Goal: Task Accomplishment & Management: Manage account settings

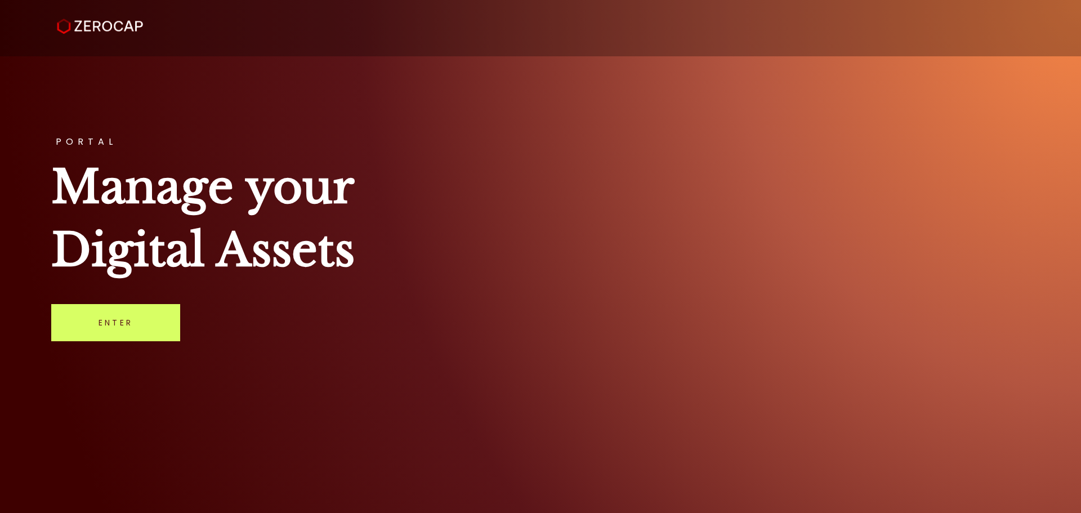
click at [146, 320] on link "Enter" at bounding box center [115, 322] width 129 height 37
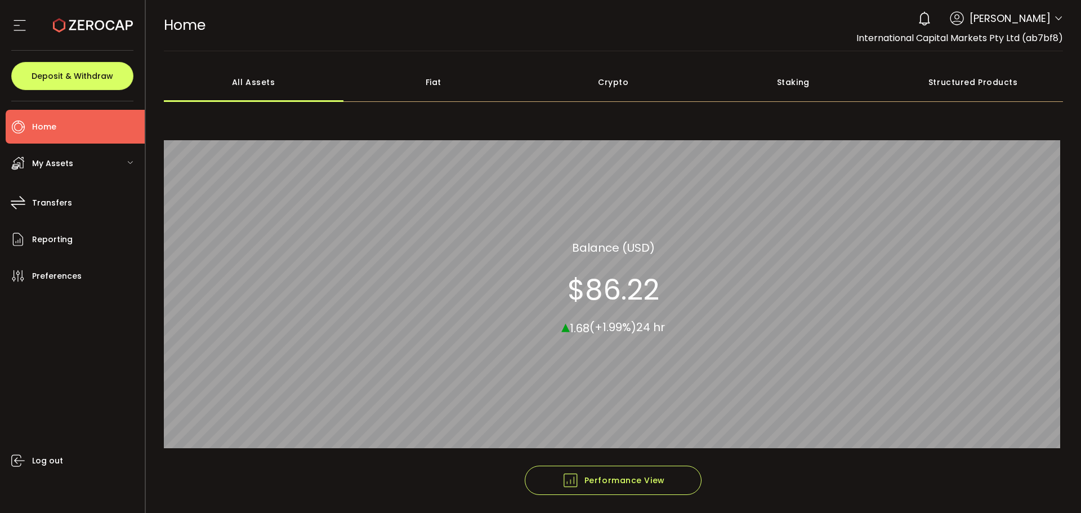
click at [1055, 19] on icon at bounding box center [1058, 18] width 9 height 9
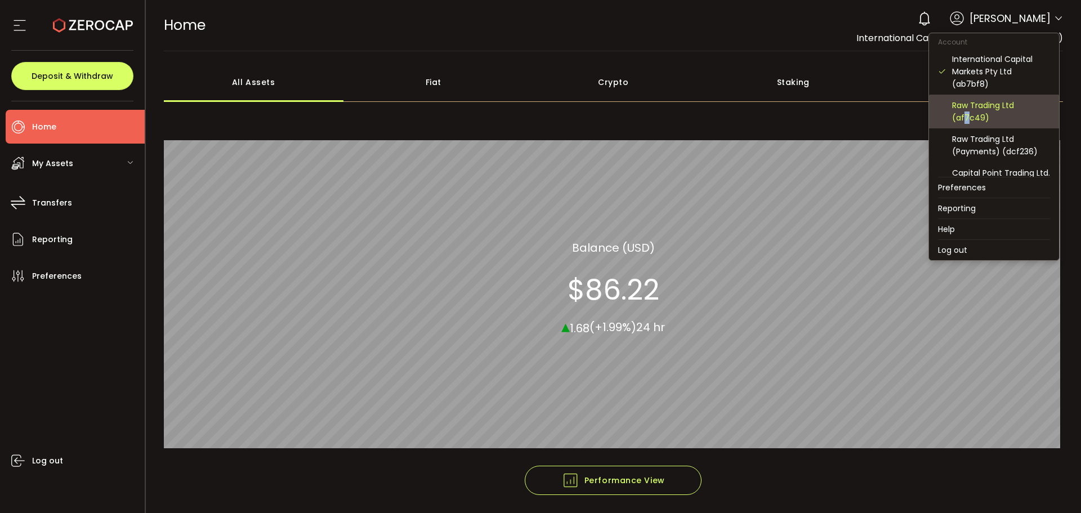
click at [966, 114] on div "Raw Trading Ltd (af7c49)" at bounding box center [1001, 111] width 98 height 25
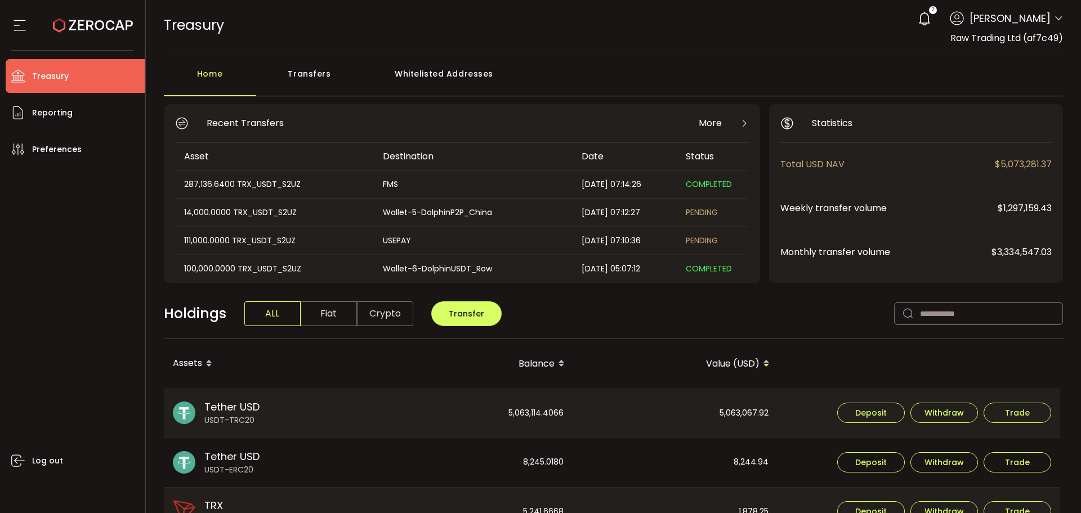
click at [306, 65] on div "Transfers" at bounding box center [309, 80] width 107 height 34
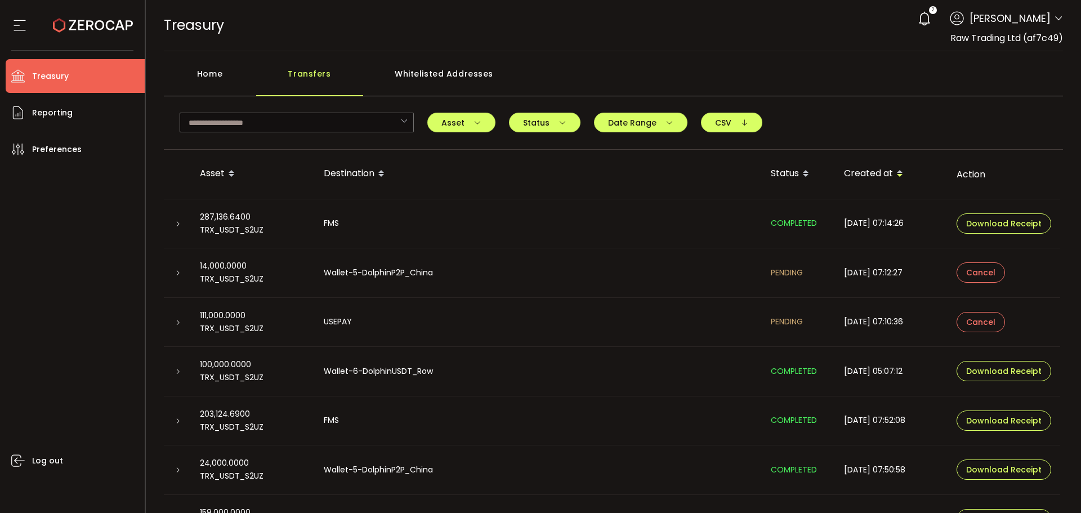
click at [181, 269] on div at bounding box center [177, 272] width 9 height 11
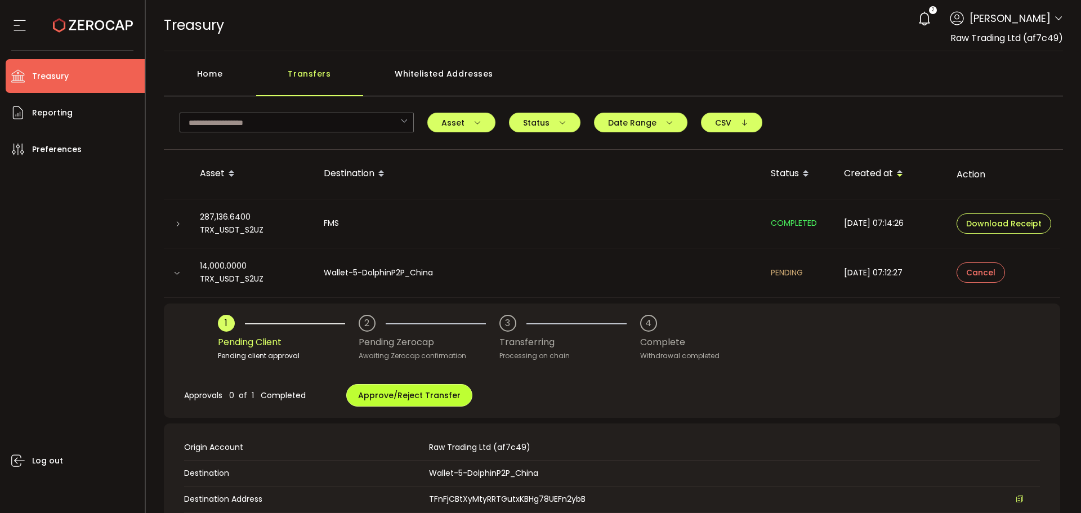
click at [392, 397] on span "Approve/Reject Transfer" at bounding box center [409, 395] width 103 height 11
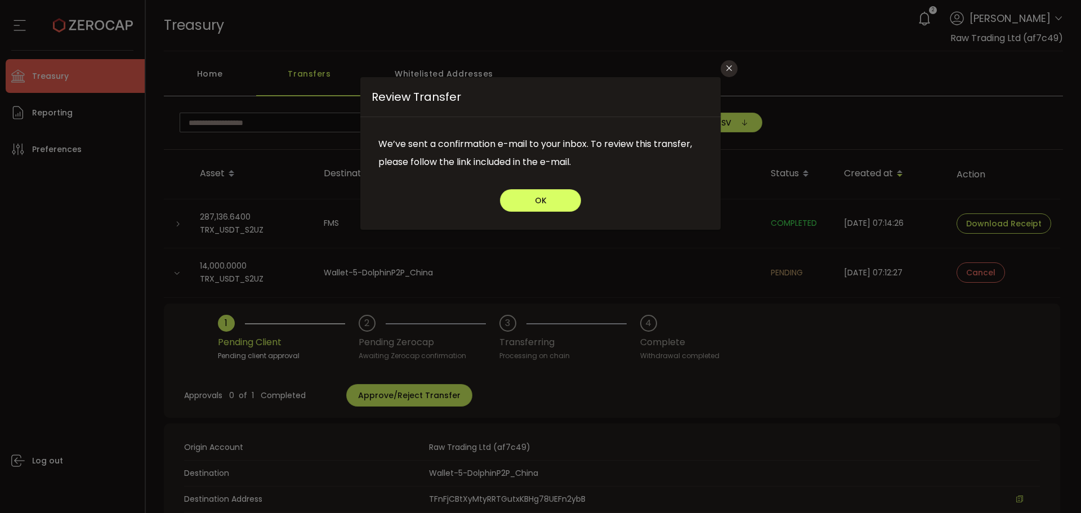
click at [538, 181] on div "We’ve sent a confirmation e-mail to your inbox. To review this transfer, please…" at bounding box center [540, 153] width 360 height 72
click at [538, 192] on button "OK" at bounding box center [540, 200] width 81 height 23
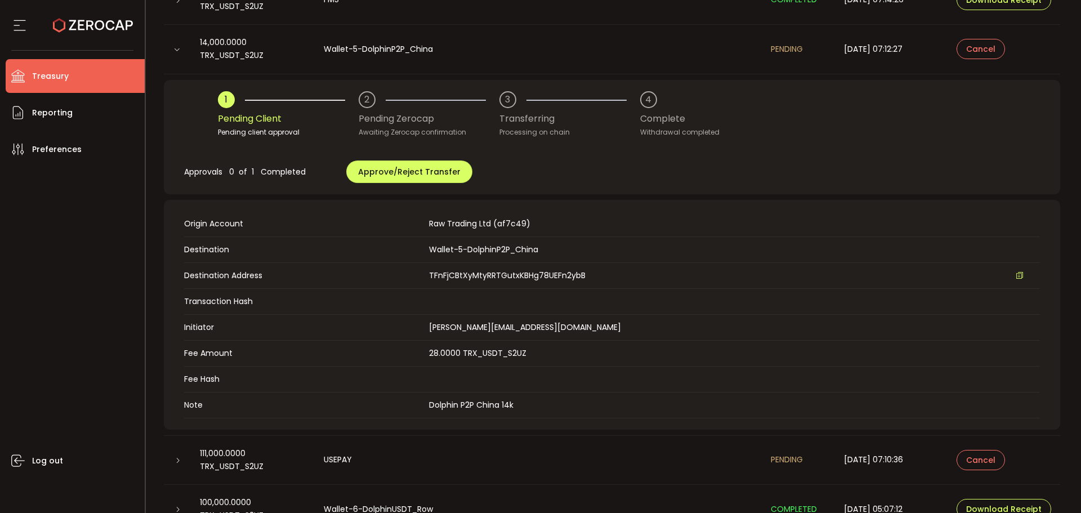
scroll to position [225, 0]
click at [388, 176] on button "Approve/Reject Transfer" at bounding box center [409, 170] width 126 height 23
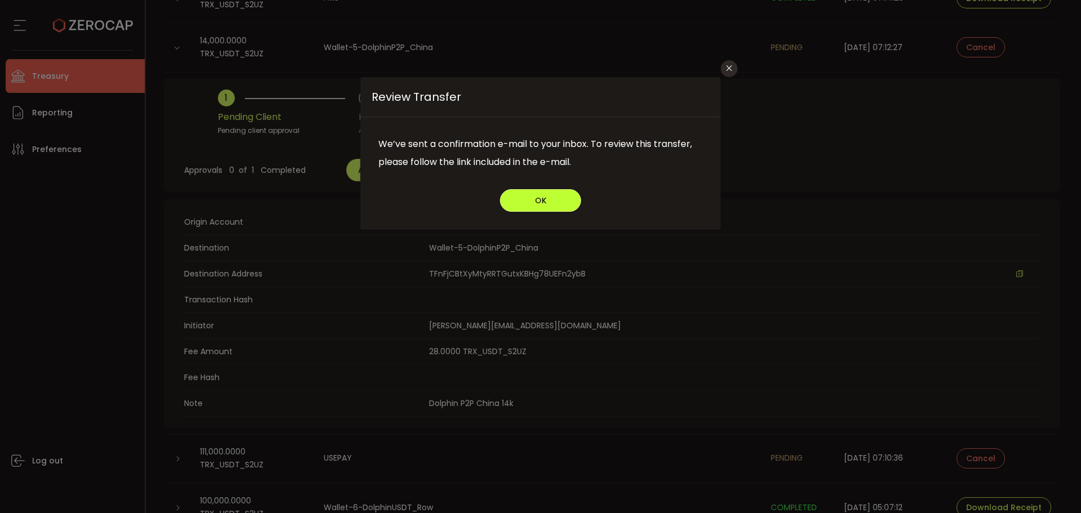
drag, startPoint x: 531, startPoint y: 203, endPoint x: 500, endPoint y: 206, distance: 31.1
click at [531, 203] on button "OK" at bounding box center [540, 200] width 81 height 23
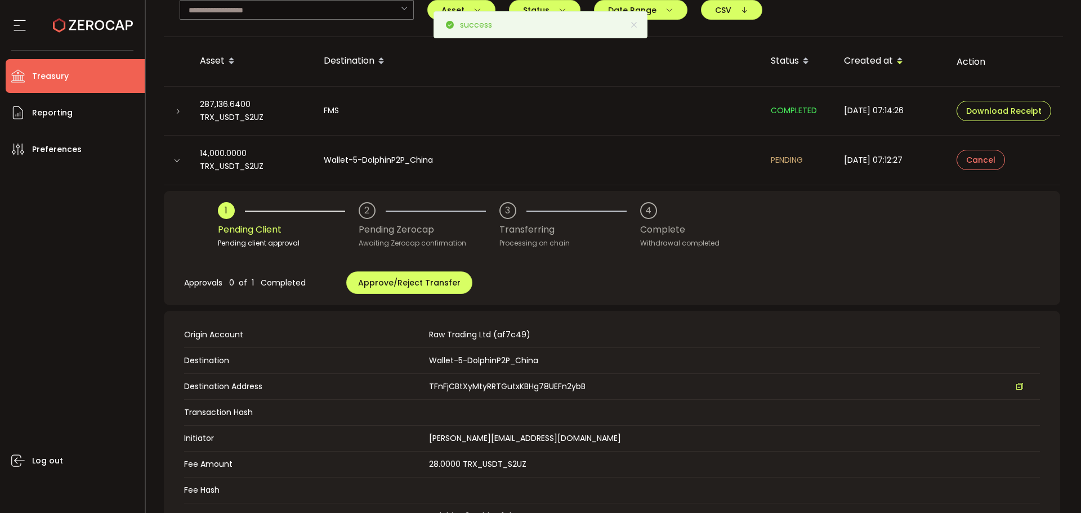
click at [181, 159] on div at bounding box center [177, 159] width 11 height 9
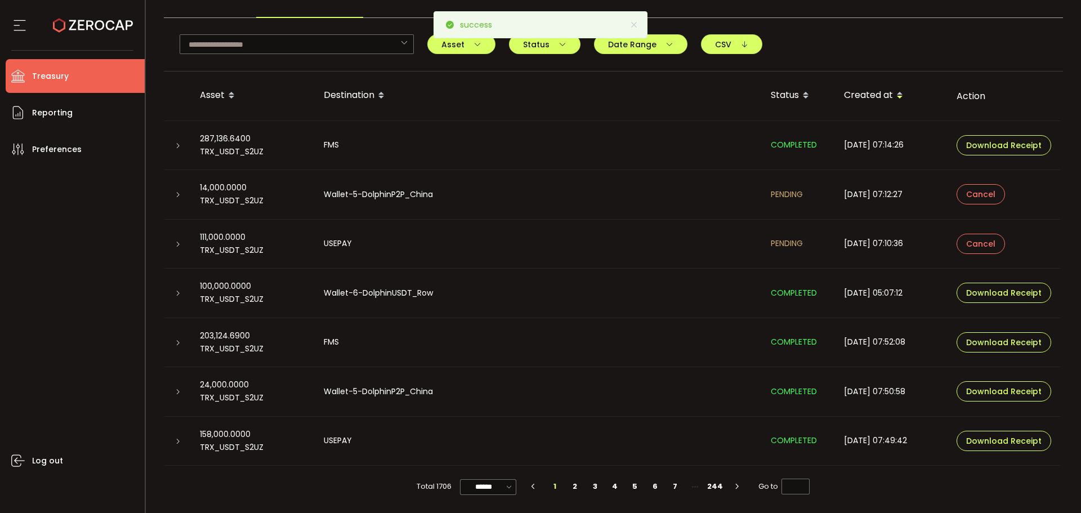
scroll to position [78, 0]
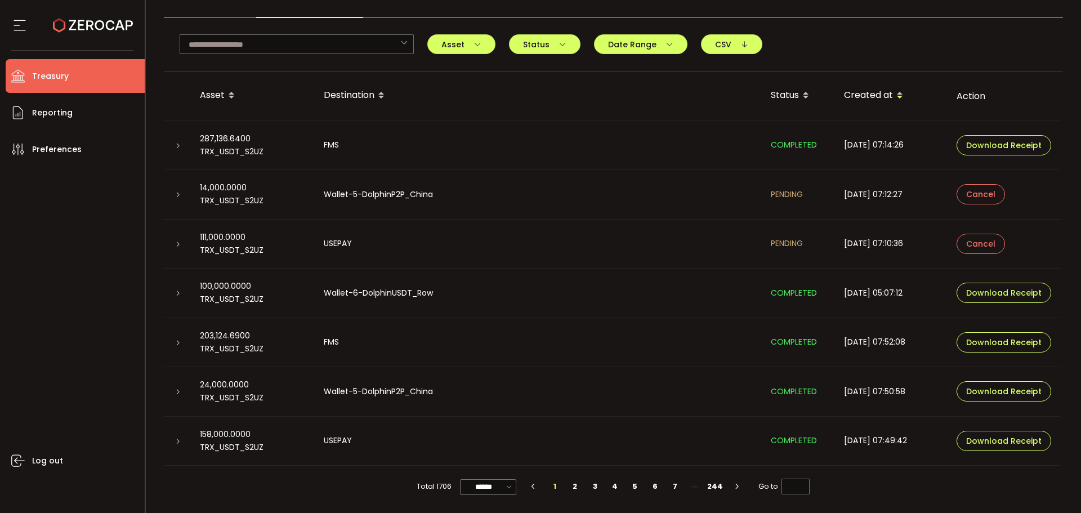
click at [173, 246] on div at bounding box center [177, 243] width 9 height 11
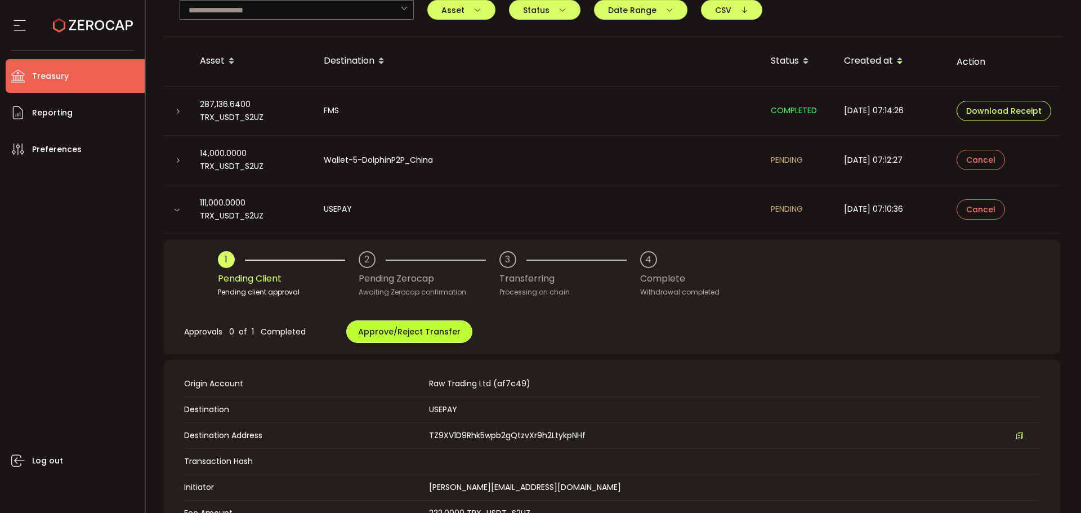
click at [404, 333] on span "Approve/Reject Transfer" at bounding box center [409, 331] width 103 height 11
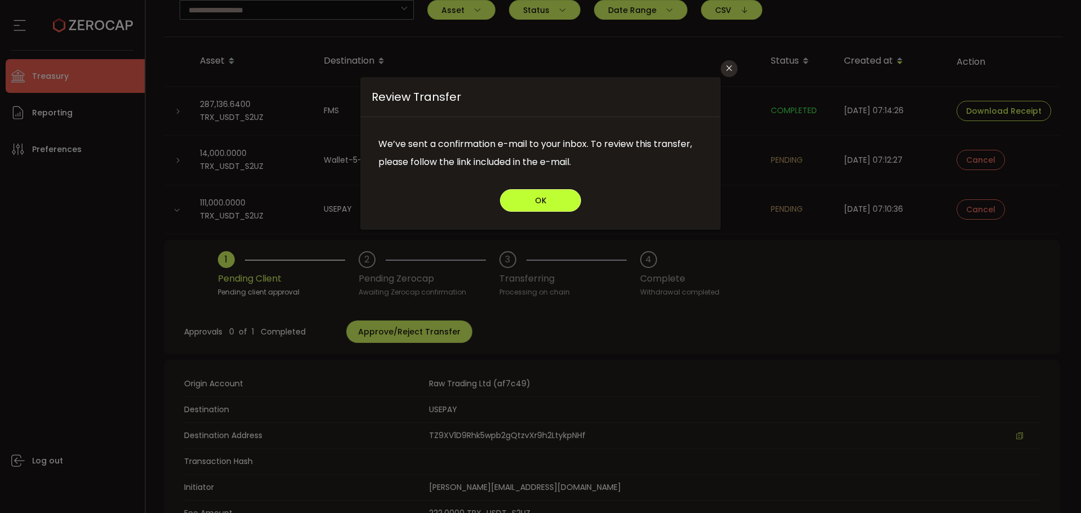
click at [515, 204] on button "OK" at bounding box center [540, 200] width 81 height 23
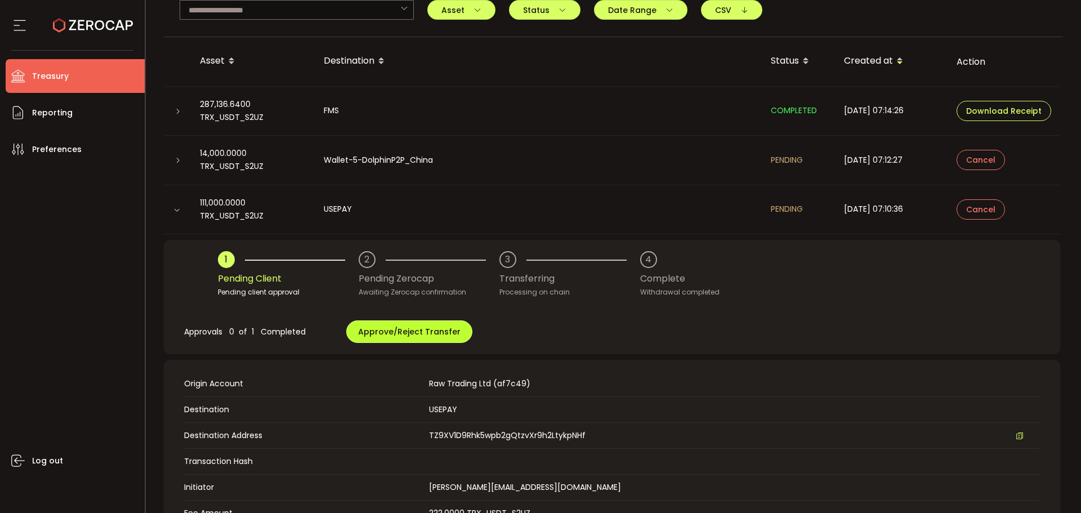
click at [390, 338] on button "Approve/Reject Transfer" at bounding box center [409, 331] width 126 height 23
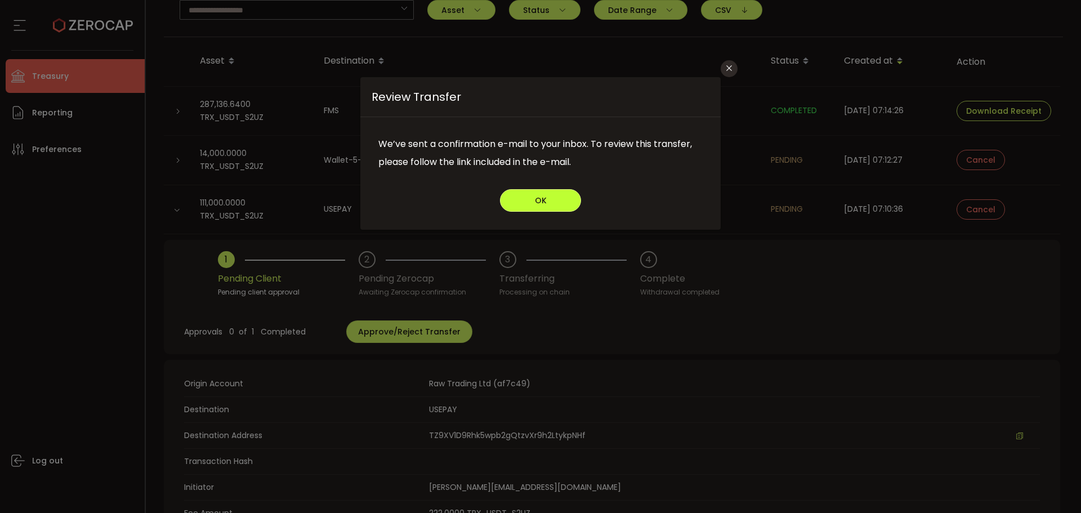
click at [528, 202] on button "OK" at bounding box center [540, 200] width 81 height 23
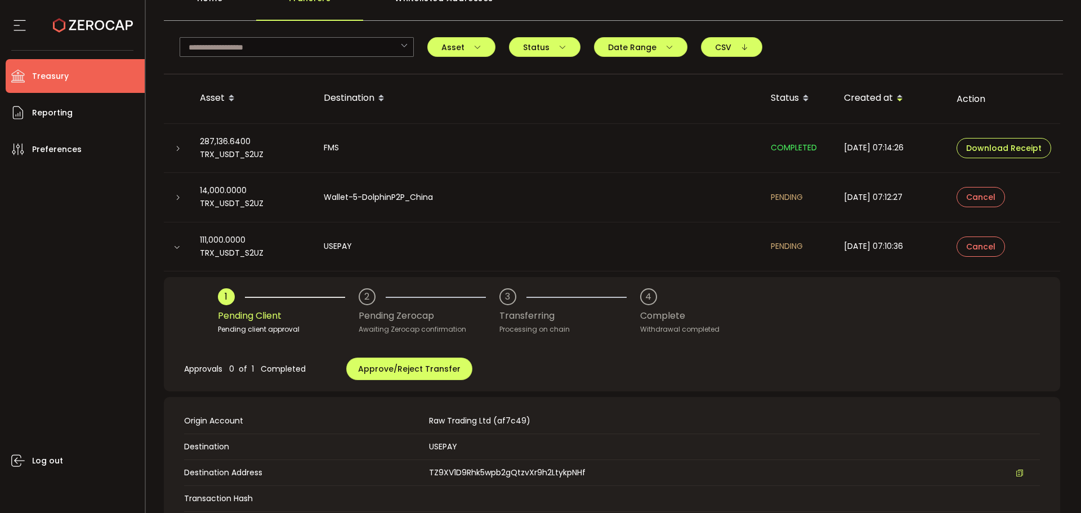
scroll to position [56, 0]
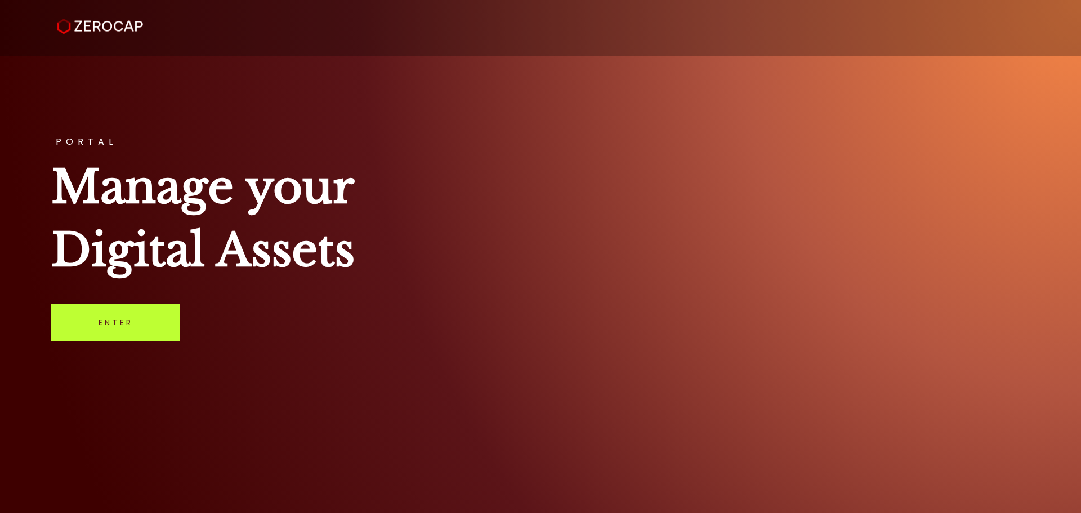
click at [142, 315] on link "Enter" at bounding box center [115, 322] width 129 height 37
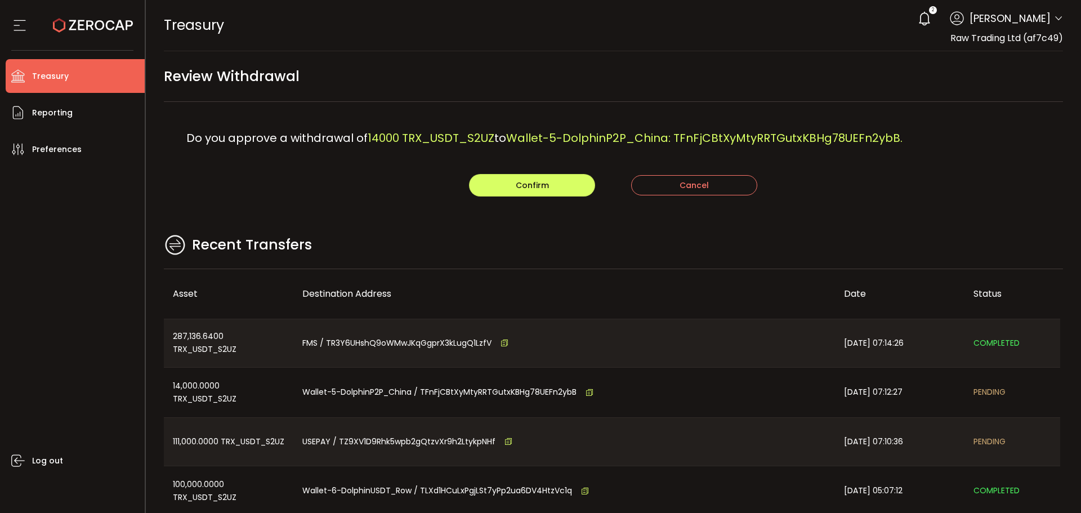
click at [588, 117] on div "Do you approve a withdrawal of 14000 TRX_USDT_S2UZ to Wallet-5-DolphinP2P_China…" at bounding box center [614, 138] width 900 height 72
click at [559, 170] on div "Do you approve a withdrawal of 14000 TRX_USDT_S2UZ to Wallet-5-DolphinP2P_China…" at bounding box center [614, 138] width 900 height 72
drag, startPoint x: 559, startPoint y: 180, endPoint x: 568, endPoint y: 184, distance: 9.6
click at [559, 180] on button "Confirm" at bounding box center [532, 185] width 126 height 23
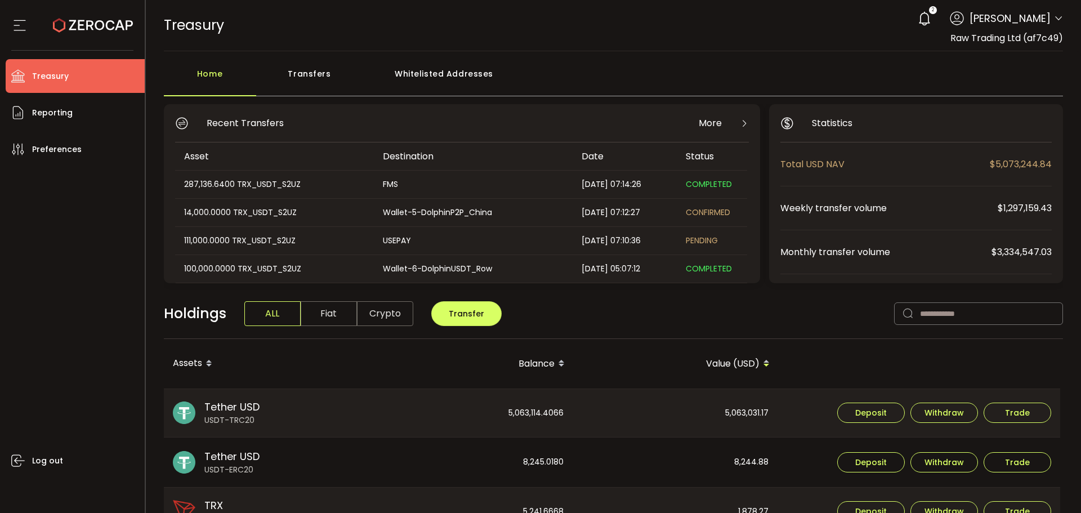
click at [310, 78] on div "Transfers" at bounding box center [309, 80] width 107 height 34
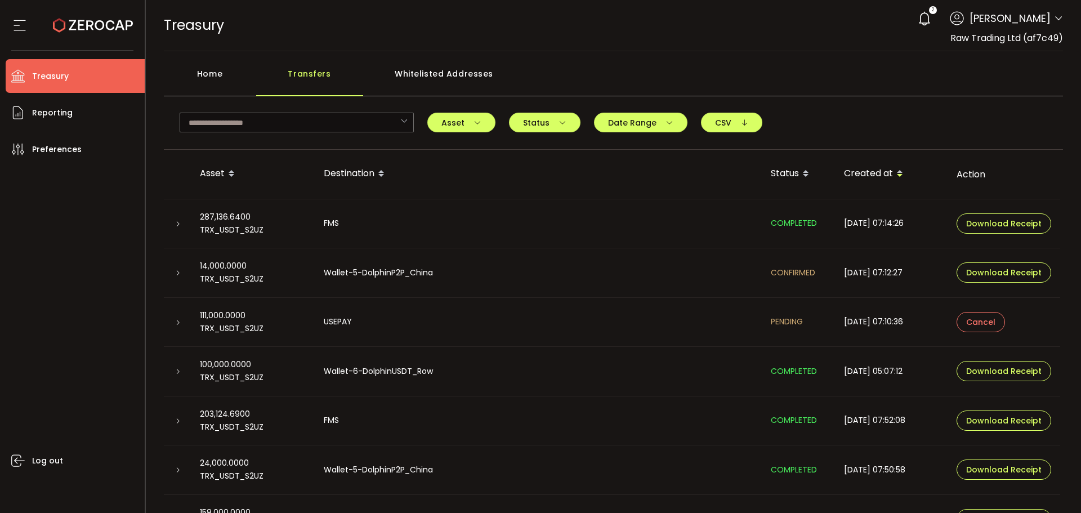
click at [182, 320] on div at bounding box center [177, 322] width 27 height 11
click at [179, 317] on div at bounding box center [177, 322] width 9 height 11
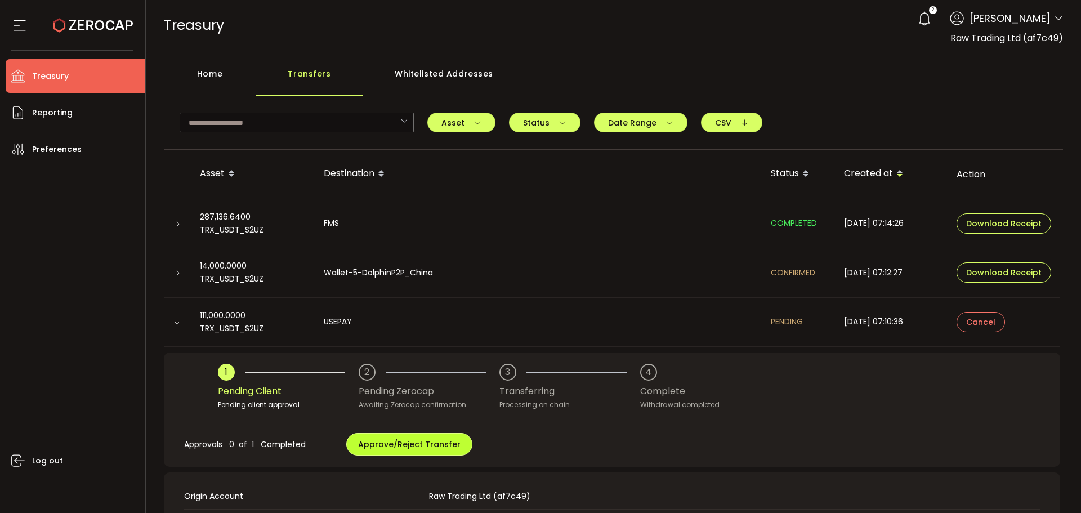
click at [419, 436] on button "Approve/Reject Transfer" at bounding box center [409, 444] width 126 height 23
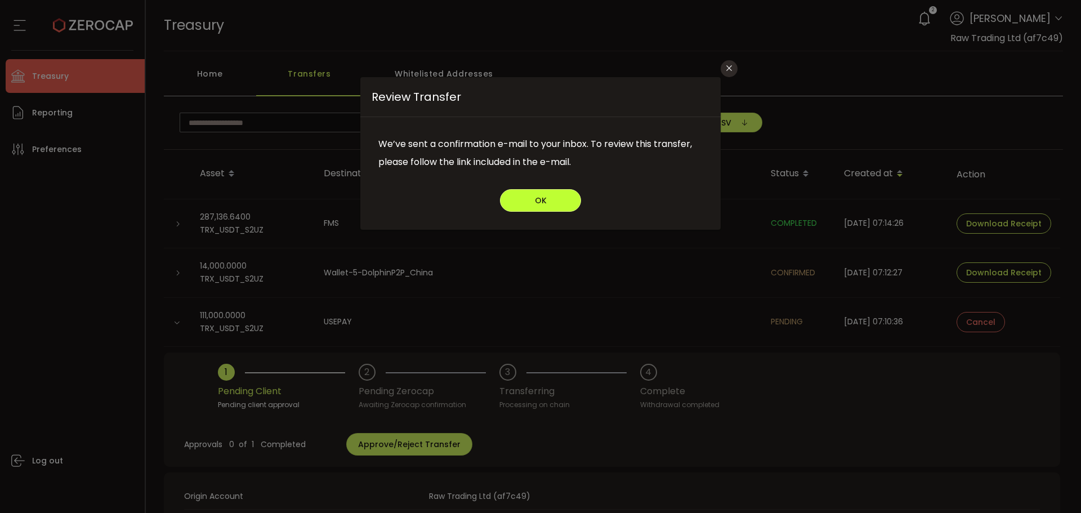
click at [538, 197] on span "OK" at bounding box center [541, 201] width 12 height 8
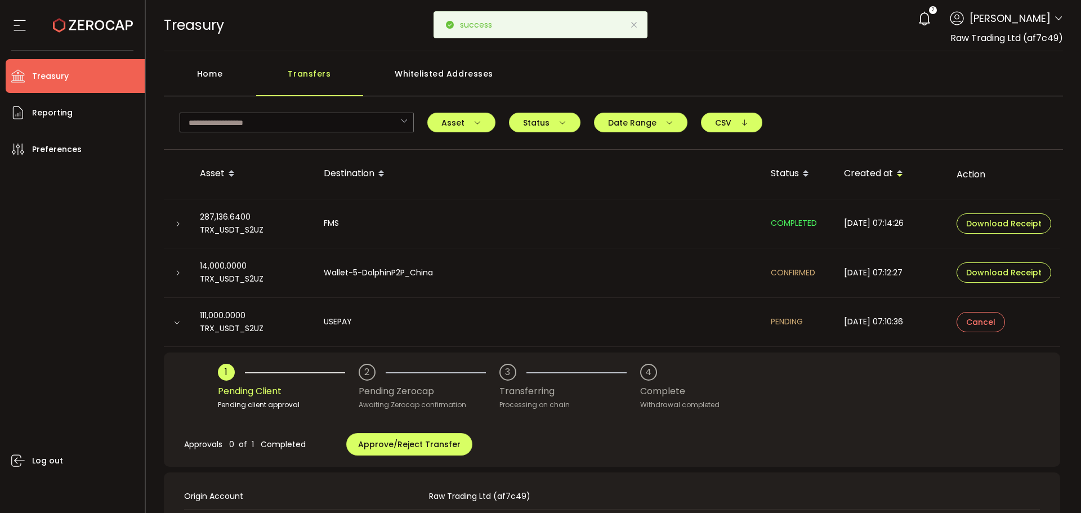
click at [631, 25] on icon at bounding box center [634, 24] width 9 height 9
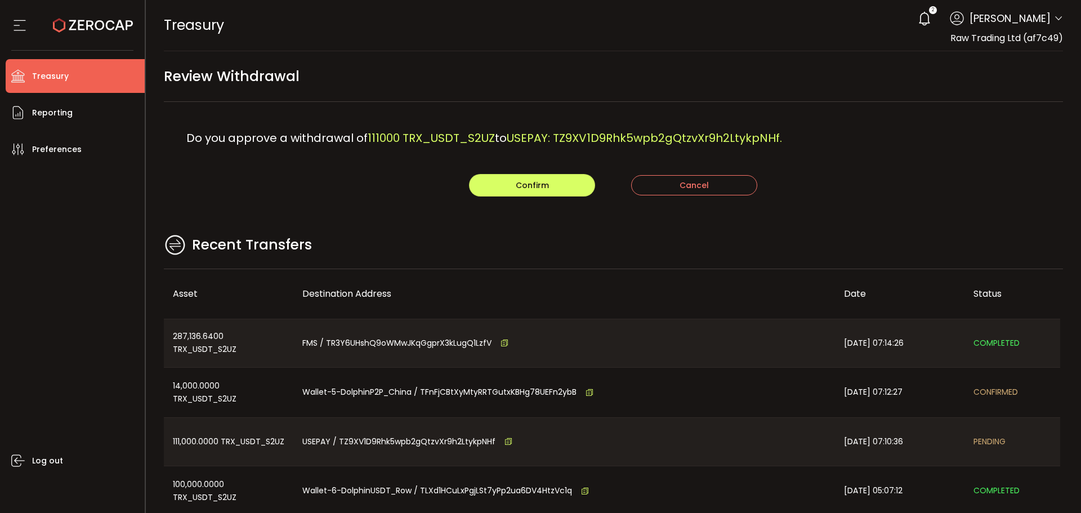
click at [808, 249] on div "Recent Transfers" at bounding box center [614, 251] width 900 height 37
click at [538, 186] on span "Confirm" at bounding box center [532, 185] width 33 height 11
